Goal: Obtain resource: Obtain resource

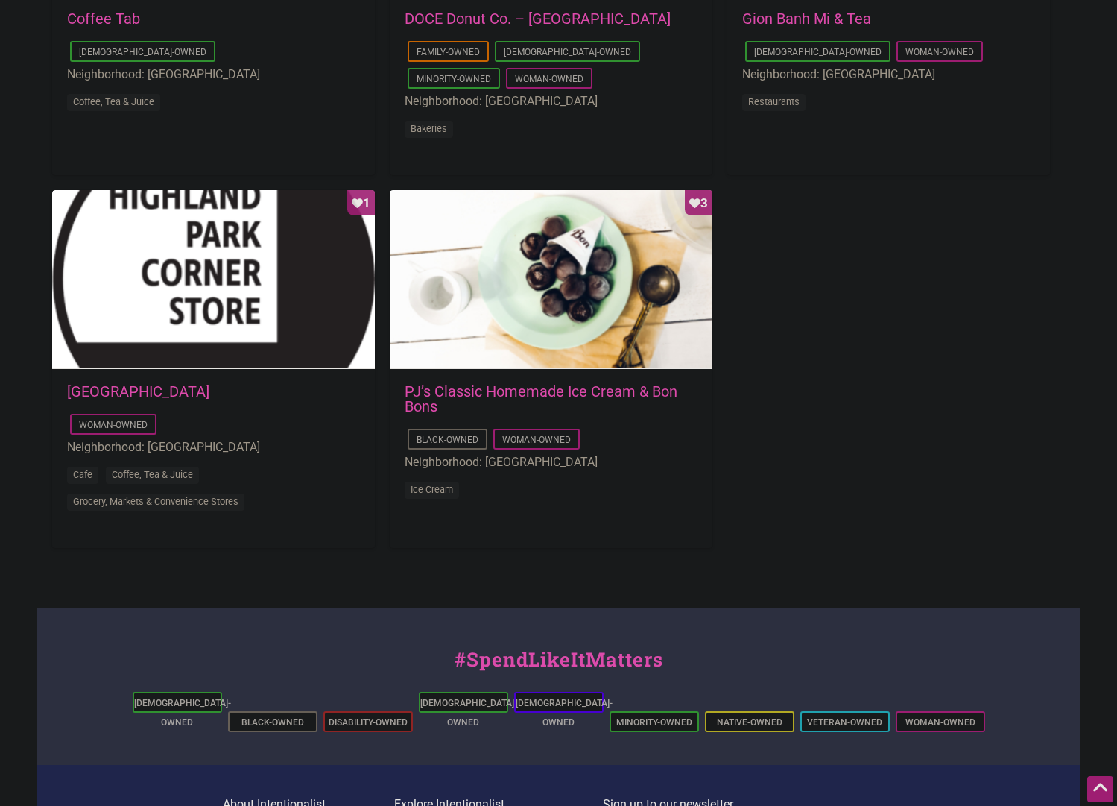
scroll to position [1389, 0]
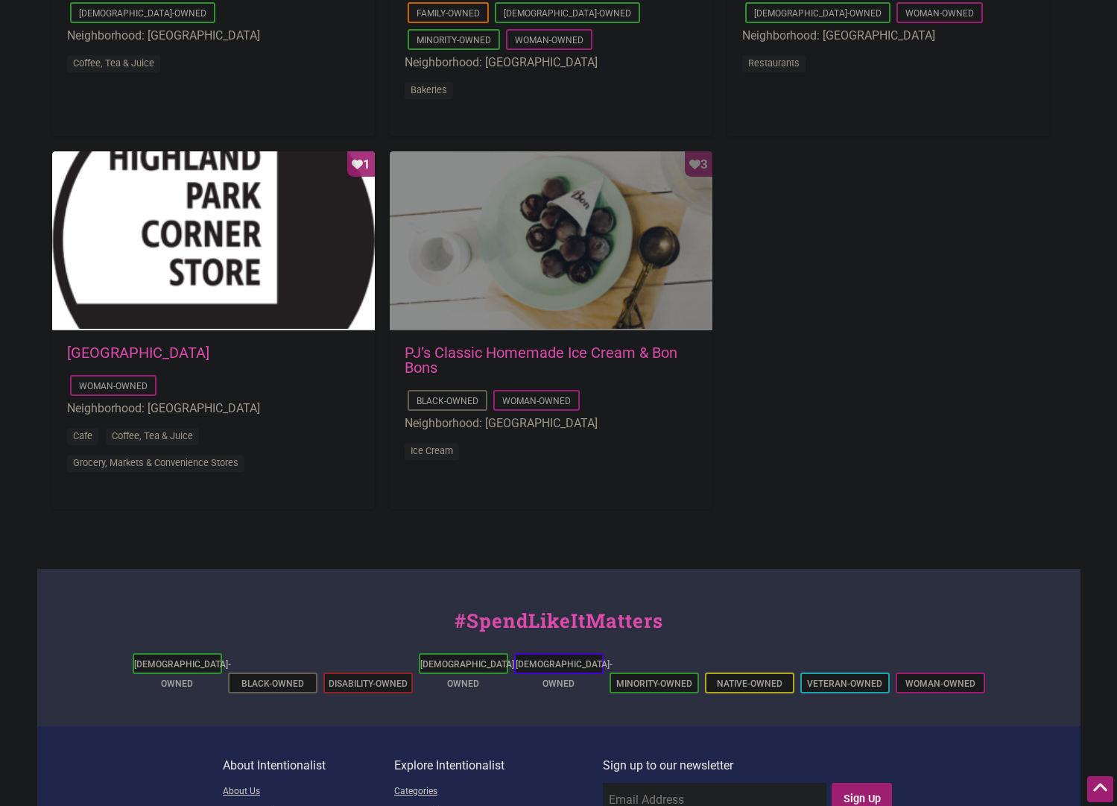
click at [615, 245] on div "Favorite Count 3" at bounding box center [551, 240] width 323 height 179
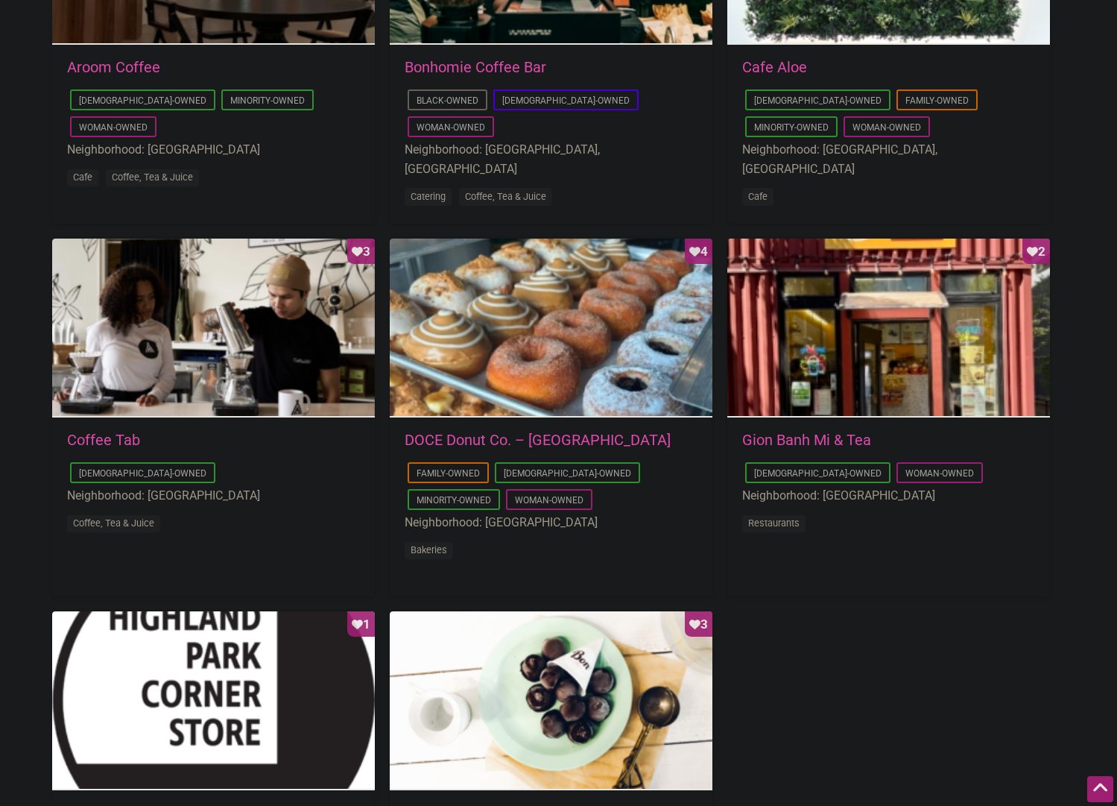
scroll to position [832, 0]
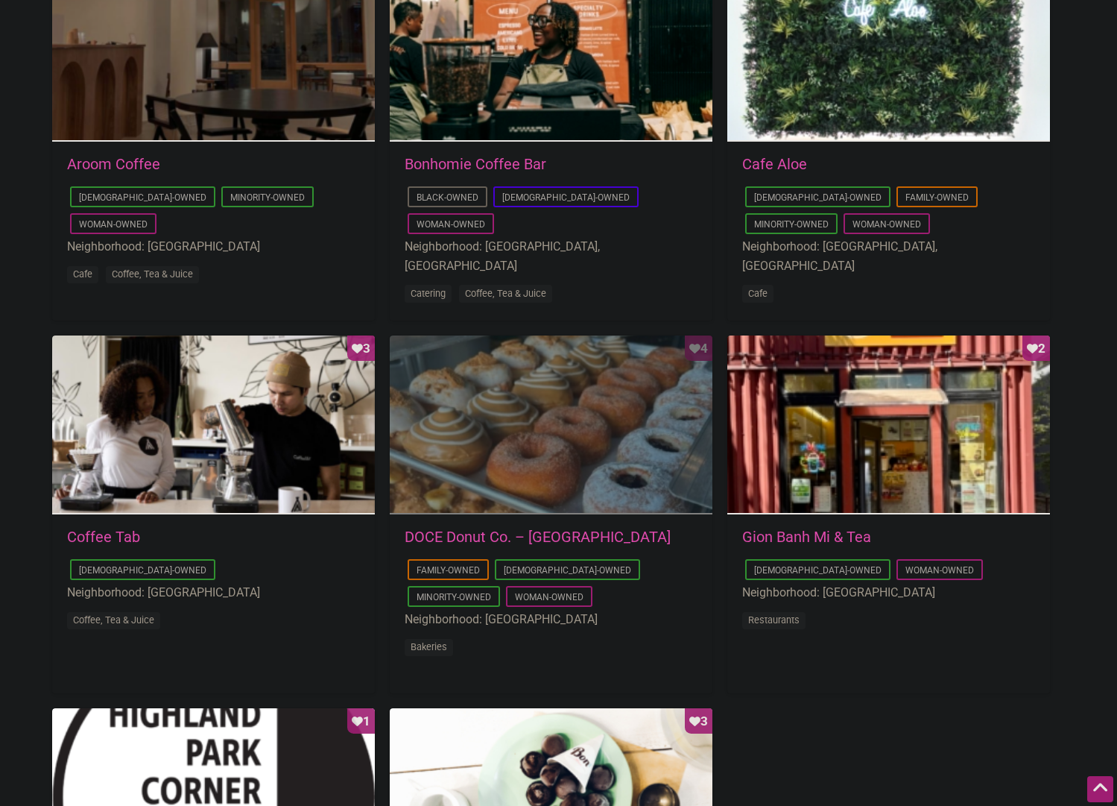
click at [557, 461] on div "Favorite Count 4" at bounding box center [551, 424] width 323 height 179
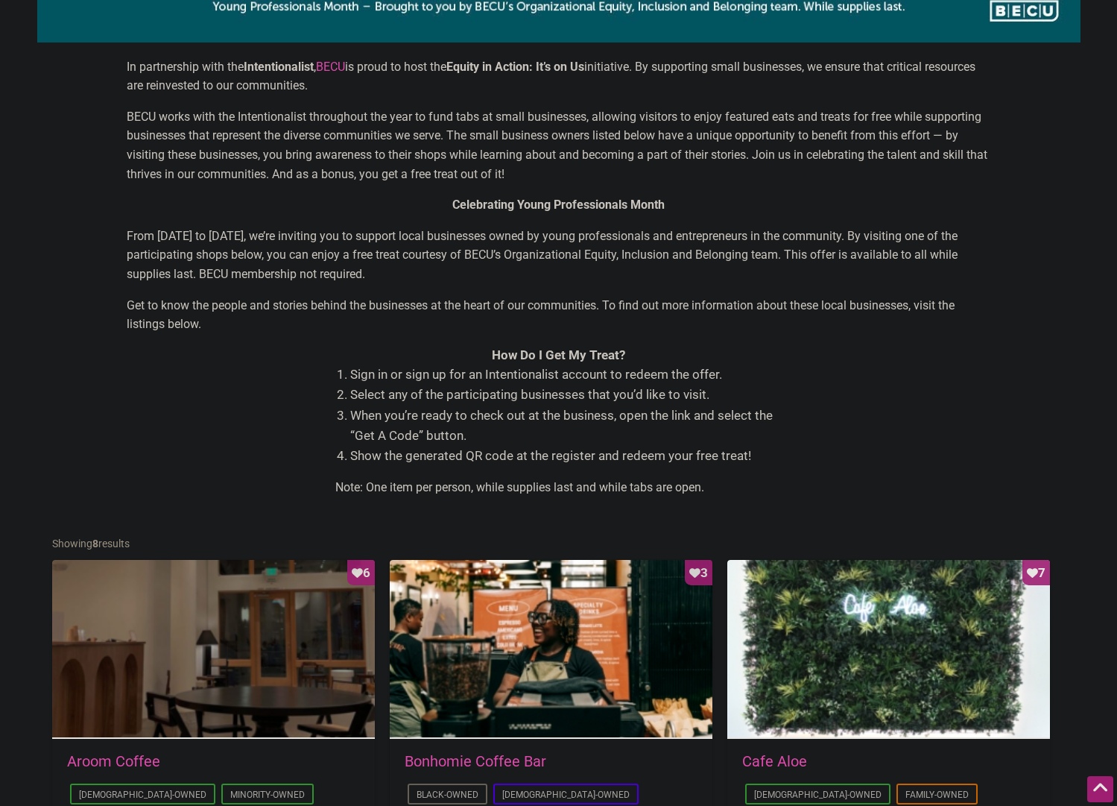
scroll to position [0, 0]
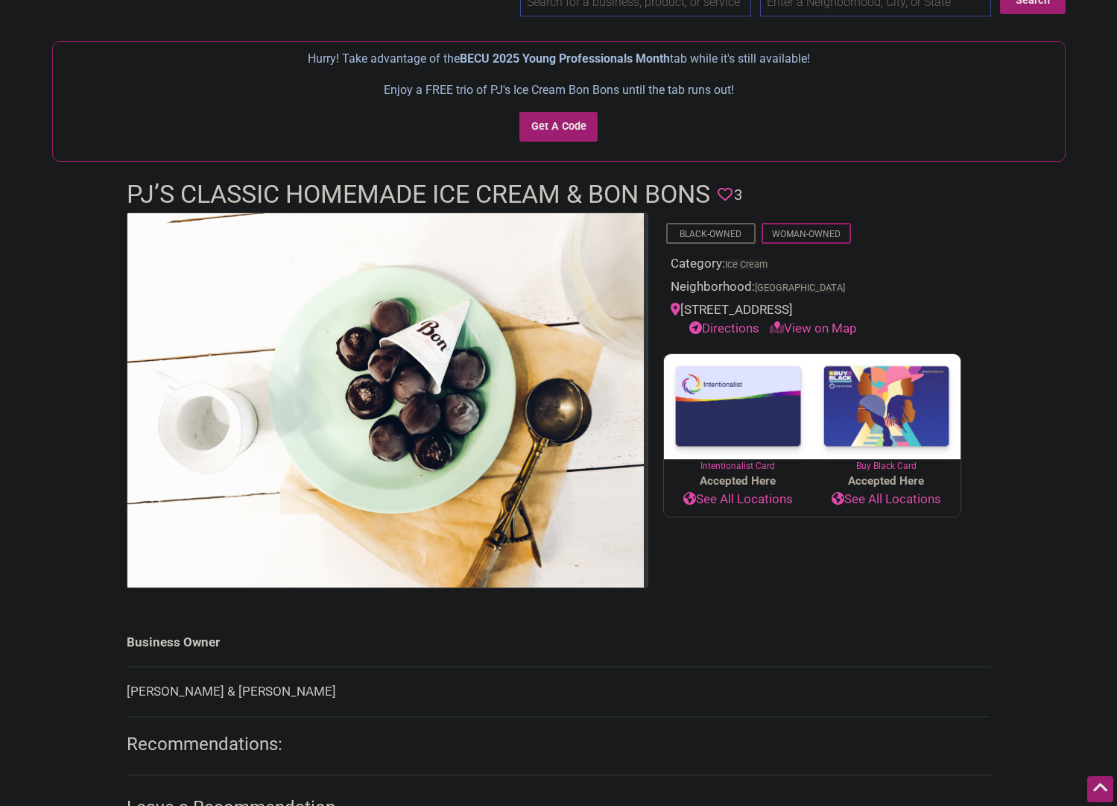
scroll to position [19, 0]
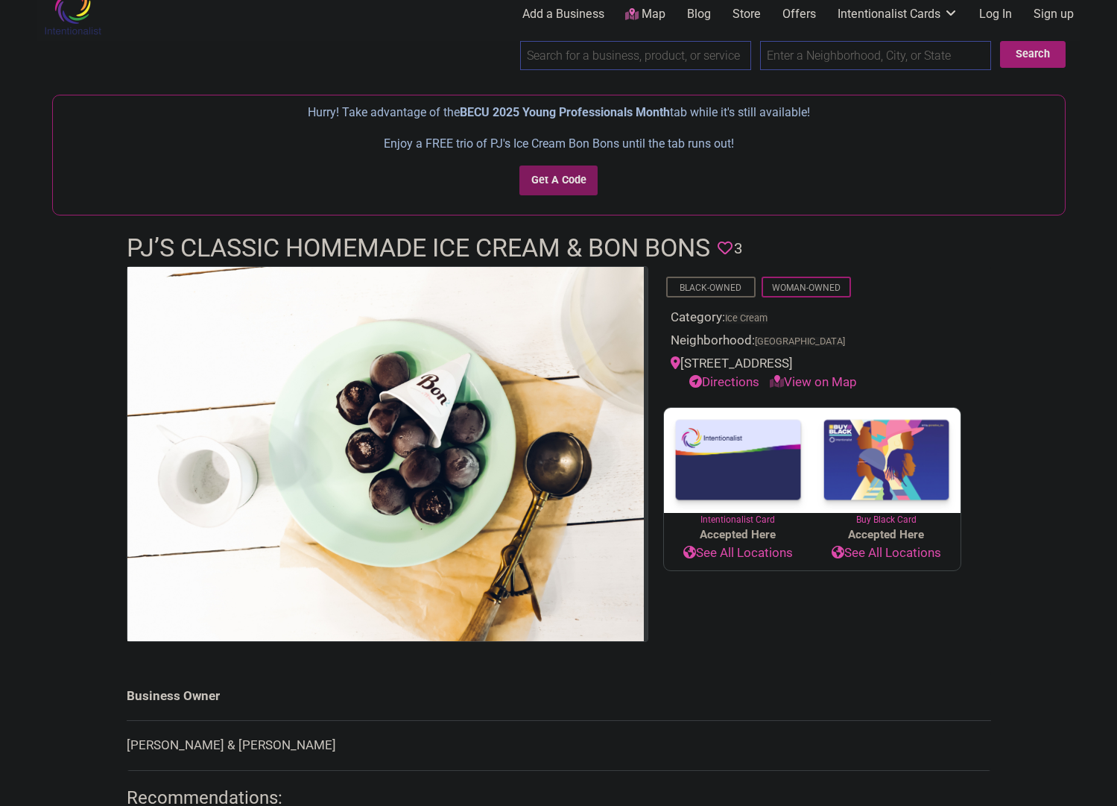
click at [575, 181] on input "Get A Code" at bounding box center [559, 180] width 78 height 31
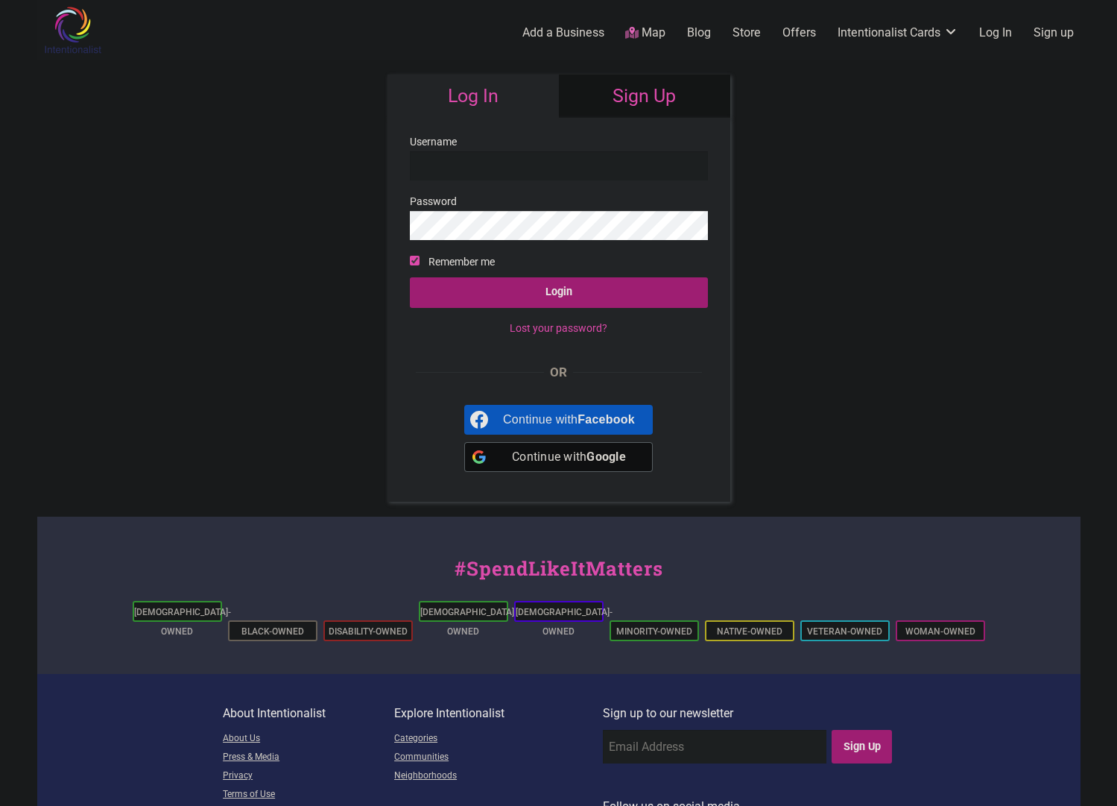
click at [534, 455] on div "Continue with Google" at bounding box center [569, 457] width 132 height 30
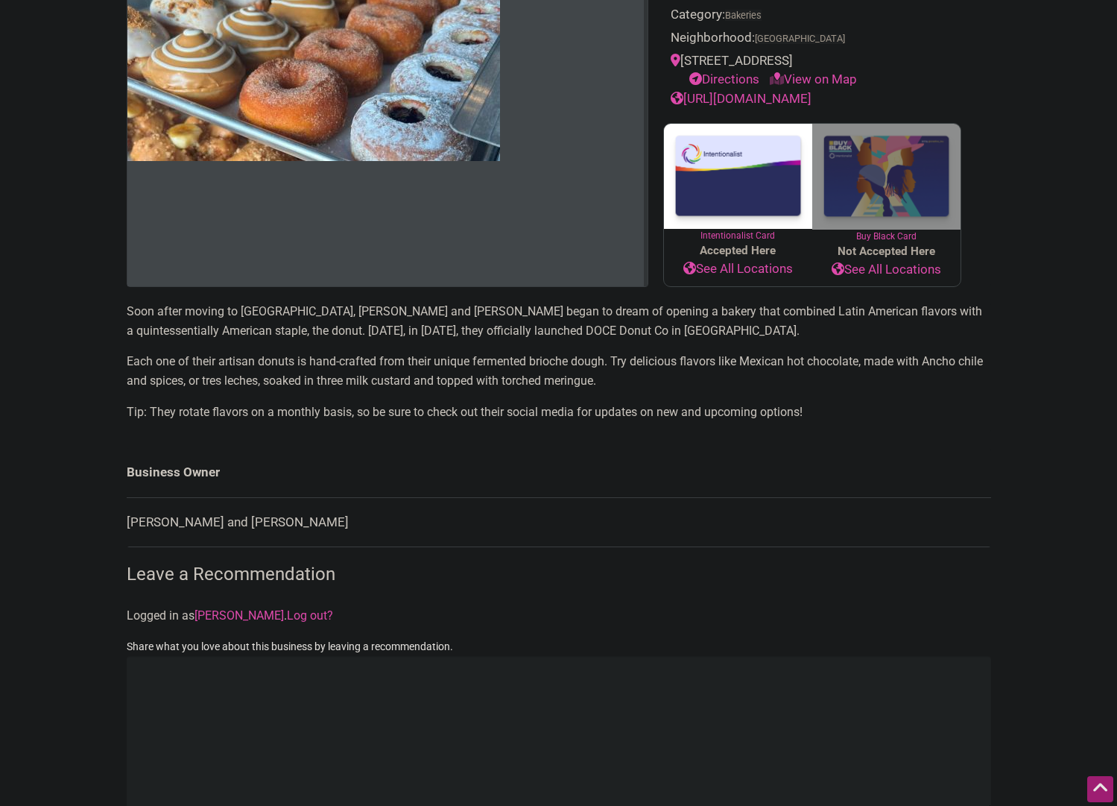
scroll to position [84, 0]
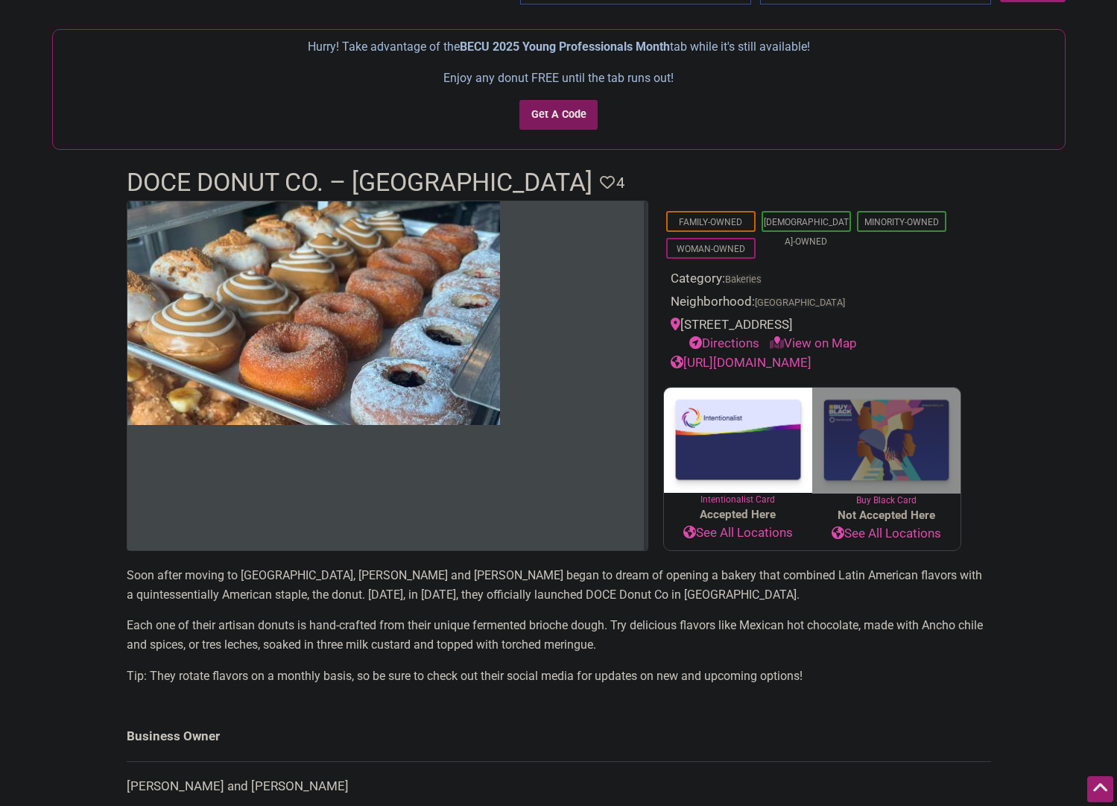
click at [567, 116] on input "Get A Code" at bounding box center [559, 115] width 78 height 31
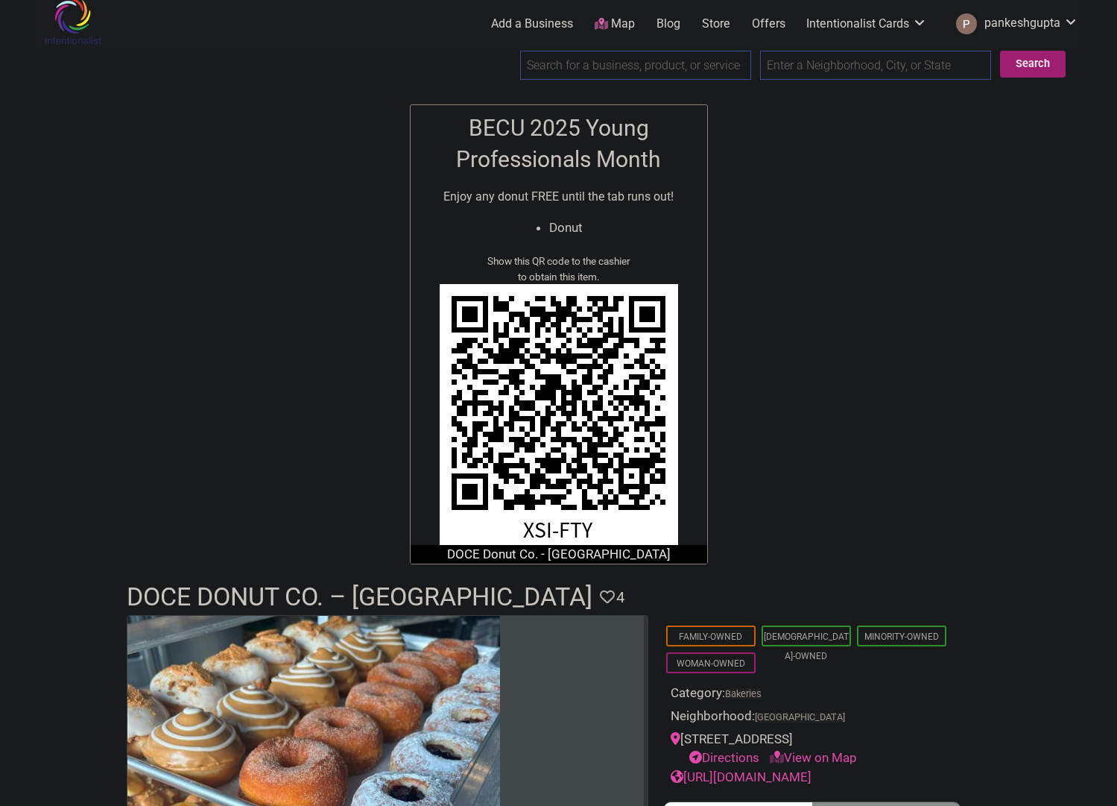
scroll to position [15, 0]
